Goal: Find specific page/section: Find specific page/section

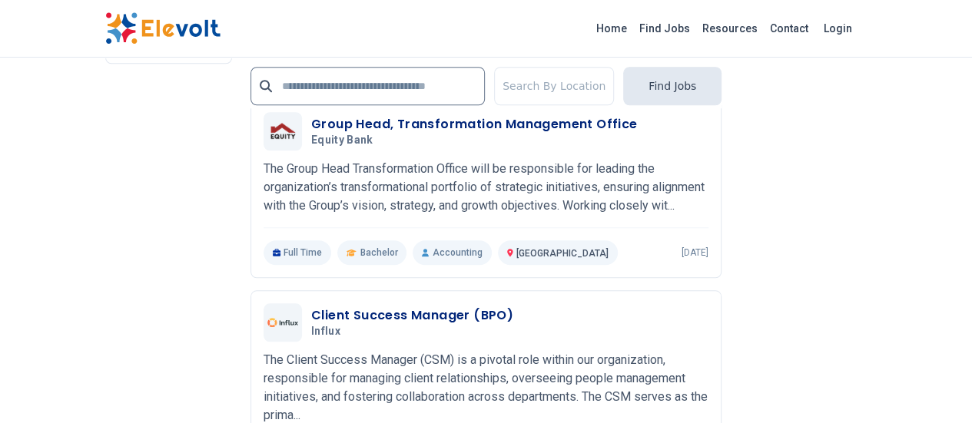
scroll to position [3626, 0]
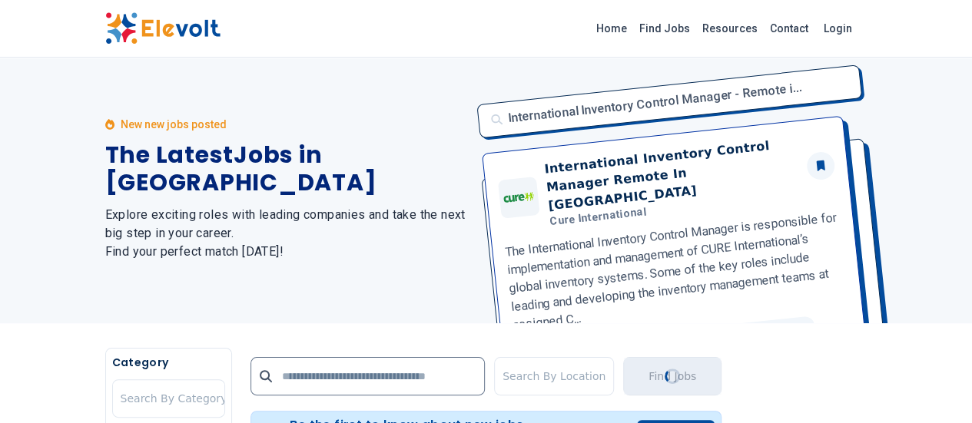
scroll to position [0, 0]
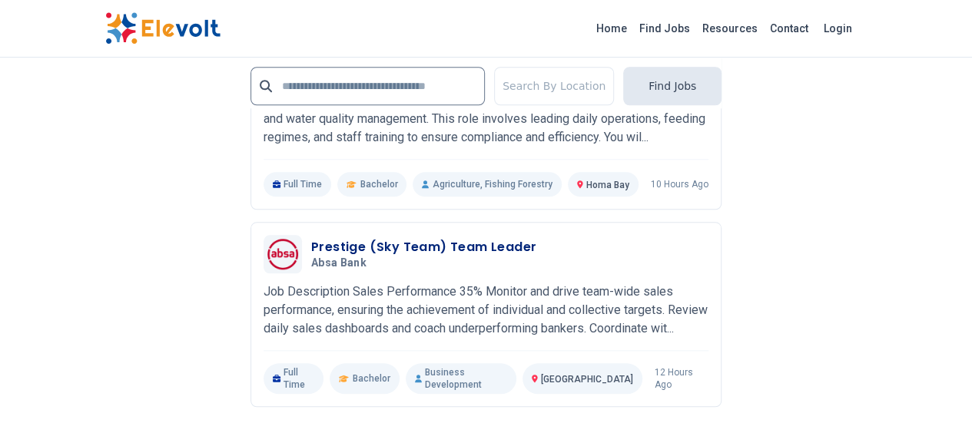
scroll to position [3643, 0]
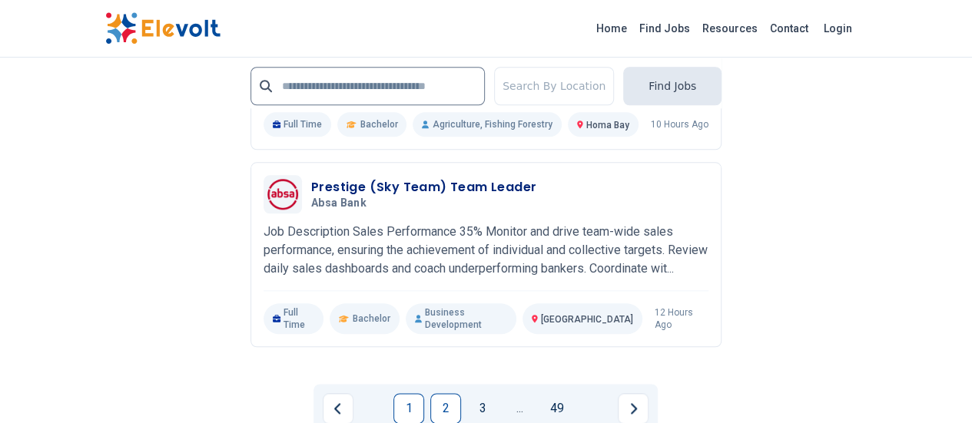
click at [442, 393] on link "2" at bounding box center [445, 408] width 31 height 31
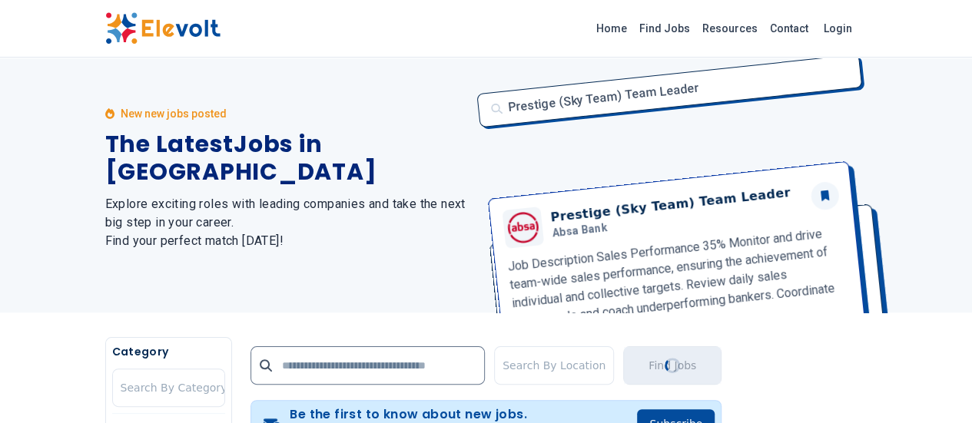
scroll to position [0, 0]
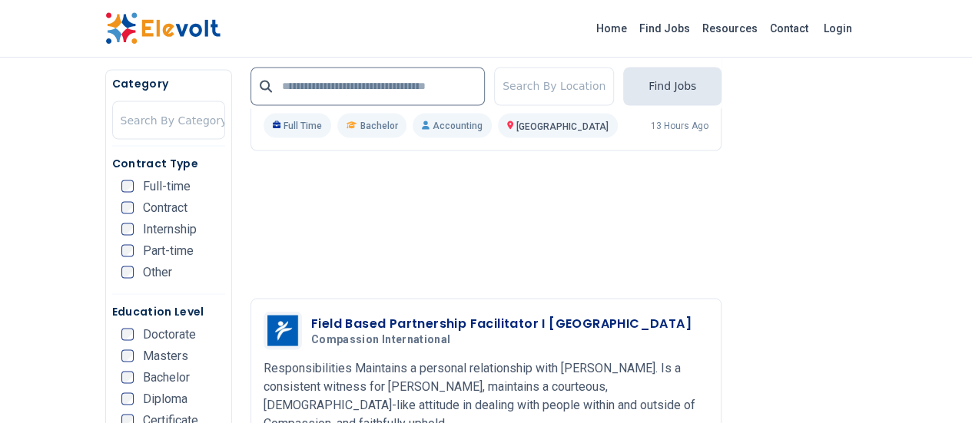
scroll to position [1475, 0]
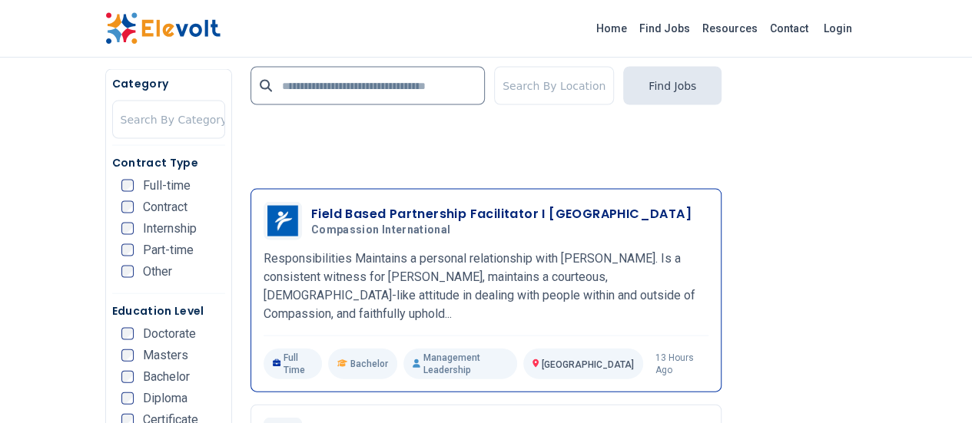
click at [396, 205] on h3 "Field Based Partnership Facilitator I [GEOGRAPHIC_DATA]" at bounding box center [501, 214] width 380 height 18
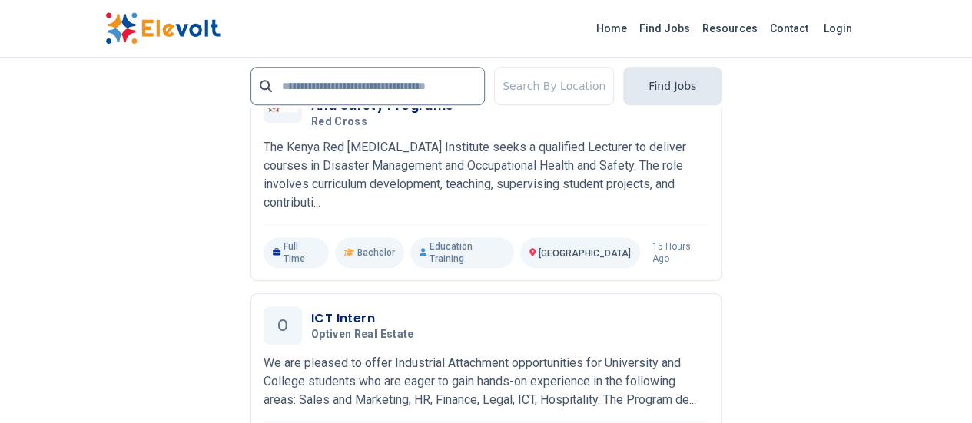
scroll to position [3229, 0]
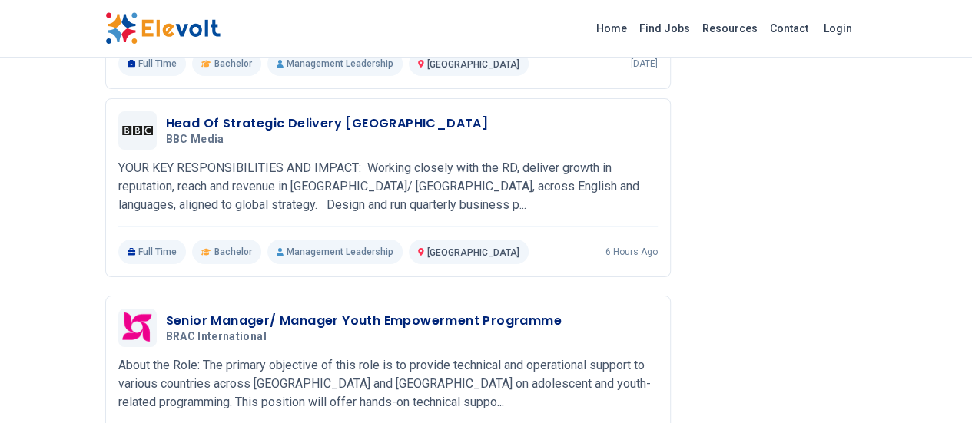
scroll to position [2773, 0]
